Goal: Information Seeking & Learning: Learn about a topic

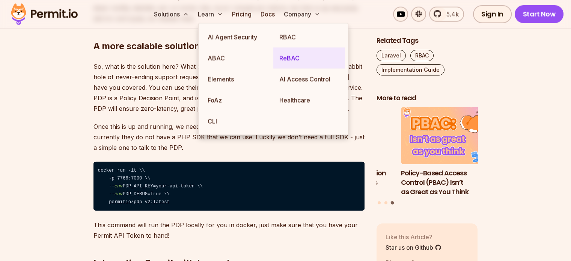
scroll to position [1840, 0]
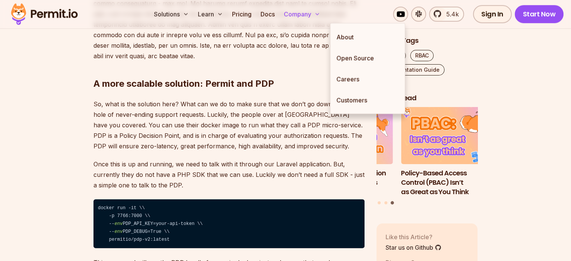
click at [323, 17] on button "Company" at bounding box center [302, 14] width 42 height 15
click at [353, 76] on link "Careers" at bounding box center [367, 79] width 74 height 21
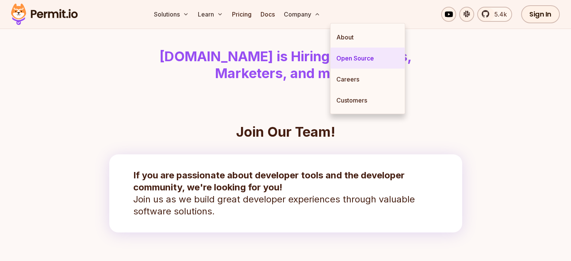
scroll to position [113, 0]
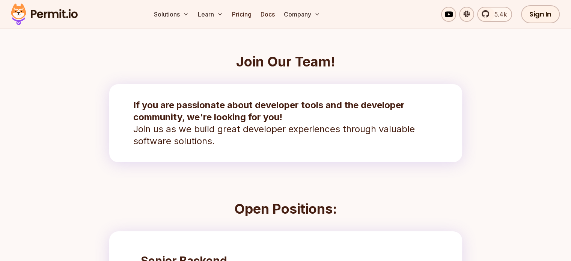
click at [186, 67] on h2 "Join Our Team!" at bounding box center [285, 61] width 353 height 15
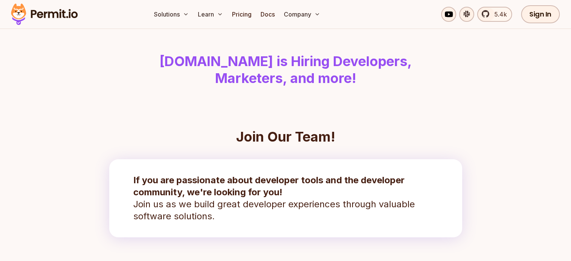
scroll to position [0, 0]
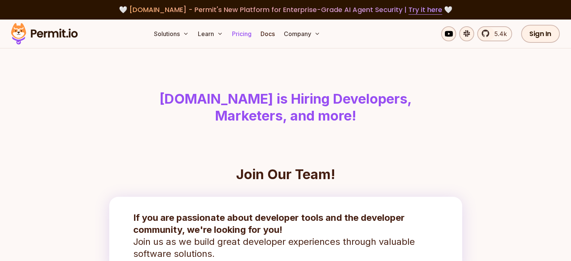
click at [255, 35] on link "Pricing" at bounding box center [242, 33] width 26 height 15
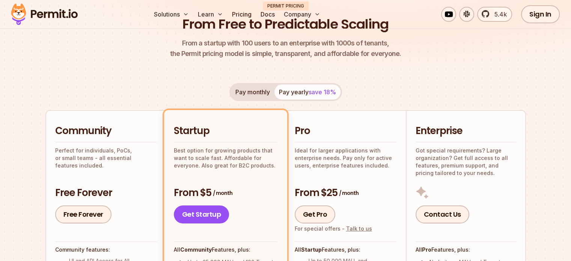
scroll to position [150, 0]
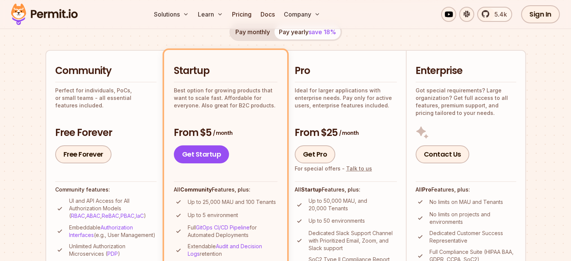
click at [328, 80] on div "Pro Ideal for larger applications with enterprise needs. Pay only for active us…" at bounding box center [346, 86] width 102 height 45
click at [481, 79] on div "Enterprise Got special requirements? Large organization? Get full access to all…" at bounding box center [466, 90] width 101 height 52
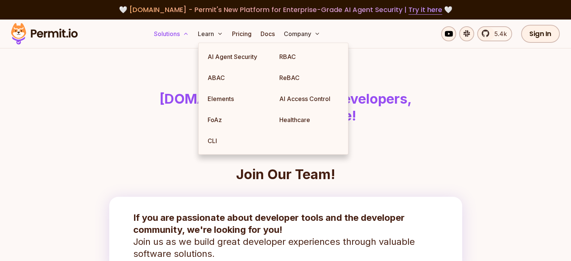
click at [192, 37] on button "Solutions" at bounding box center [171, 33] width 41 height 15
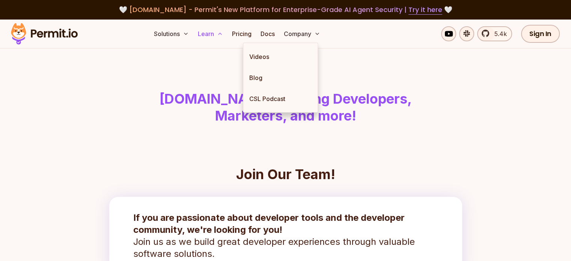
click at [226, 32] on button "Learn" at bounding box center [210, 33] width 31 height 15
click at [271, 58] on link "Videos" at bounding box center [280, 56] width 74 height 21
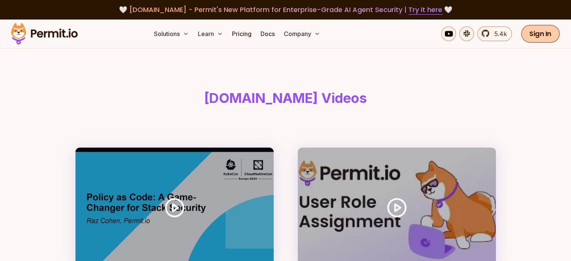
click at [539, 31] on link "Sign In" at bounding box center [540, 34] width 39 height 18
